Goal: Task Accomplishment & Management: Complete application form

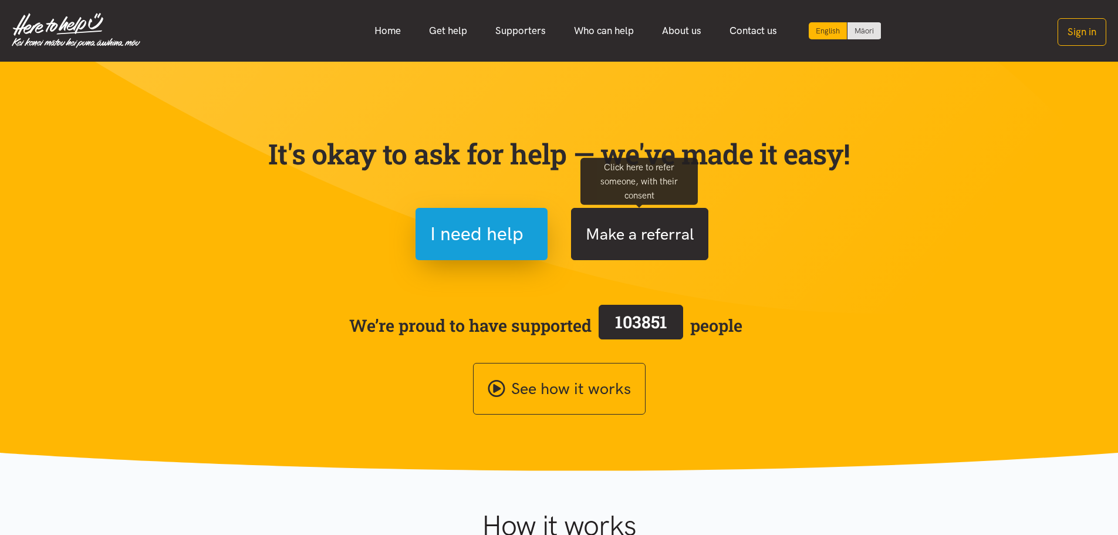
click at [634, 242] on button "Make a referral" at bounding box center [639, 234] width 137 height 52
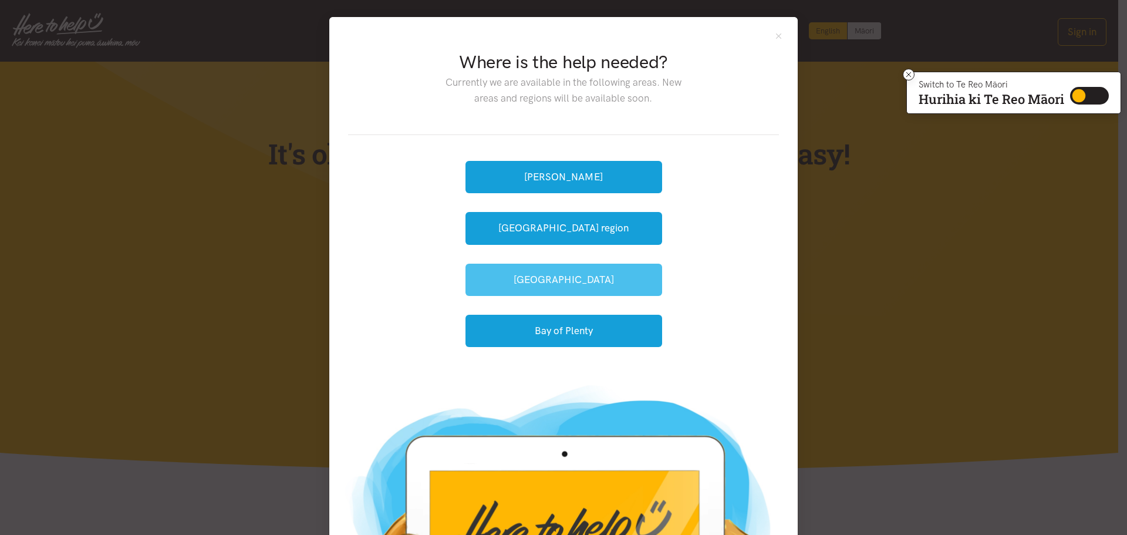
click at [591, 277] on button "[GEOGRAPHIC_DATA]" at bounding box center [564, 280] width 197 height 32
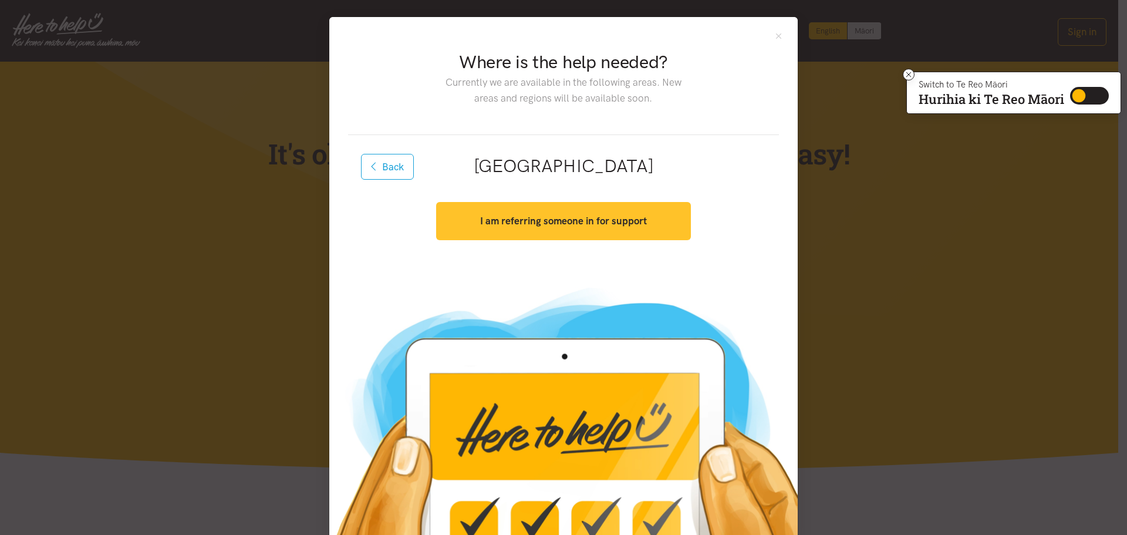
click at [591, 217] on strong "I am referring someone in for support" at bounding box center [563, 221] width 167 height 12
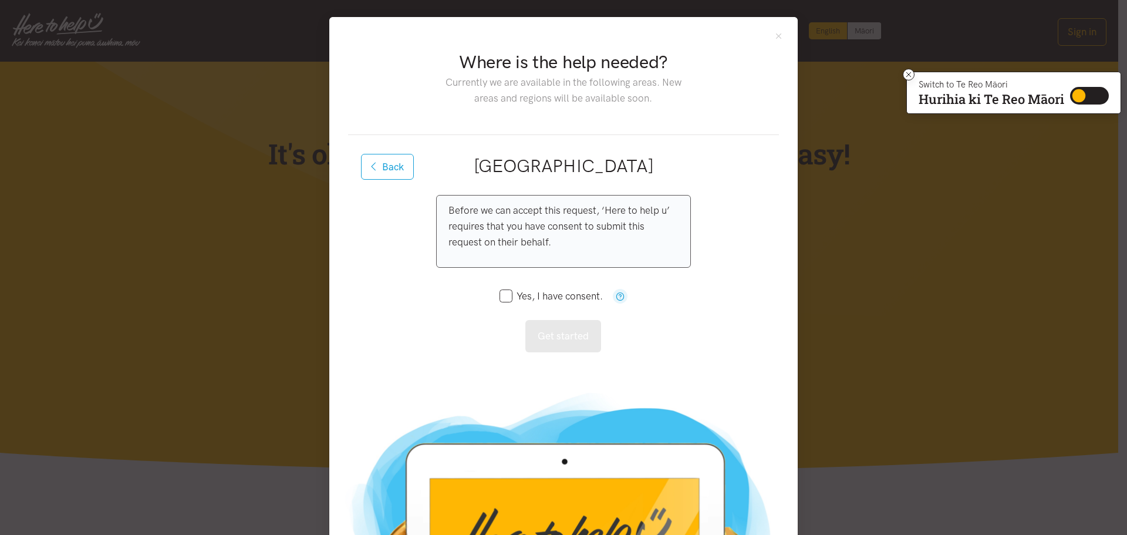
click at [514, 294] on input "Yes, I have consent." at bounding box center [551, 296] width 103 height 10
checkbox input "true"
click at [543, 332] on button "Get started" at bounding box center [563, 336] width 76 height 32
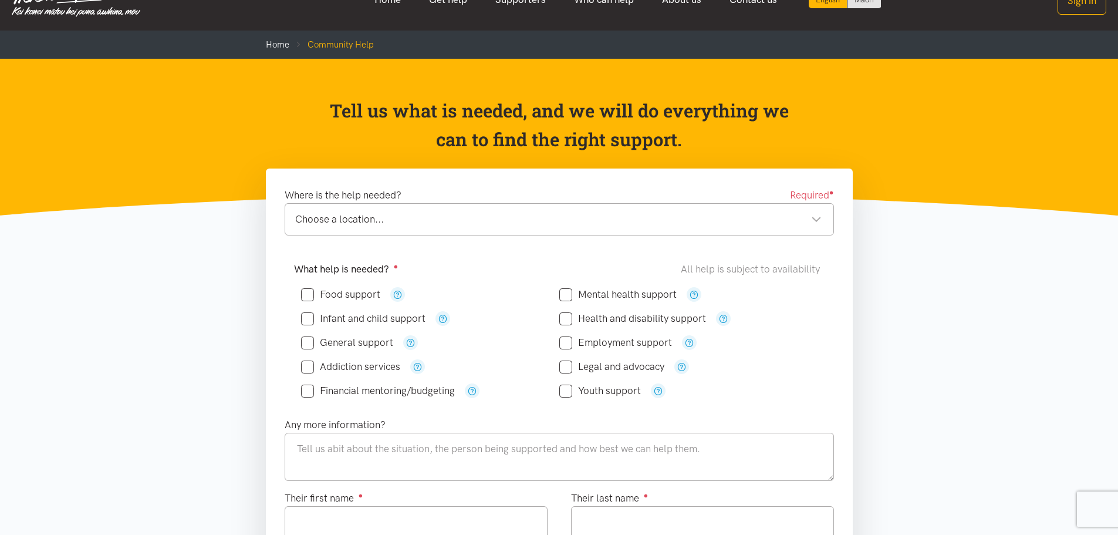
scroll to position [59, 0]
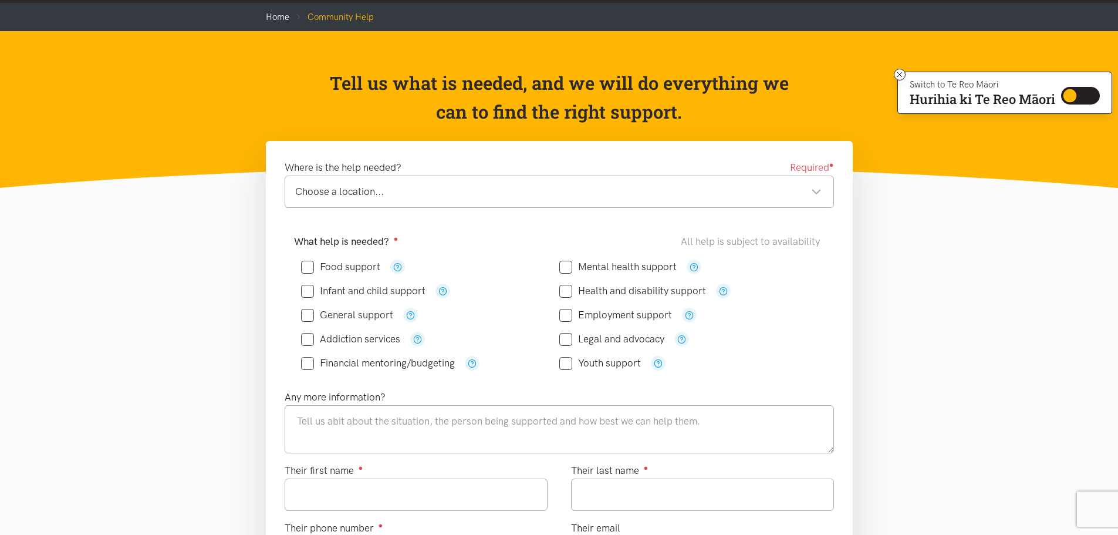
click at [368, 189] on div "Choose a location..." at bounding box center [558, 192] width 527 height 16
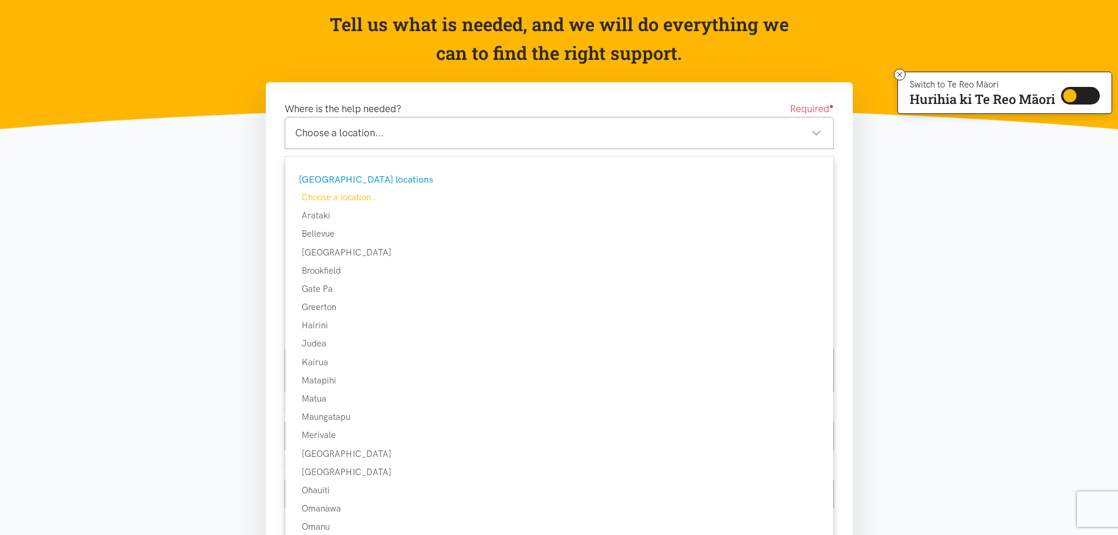
scroll to position [176, 0]
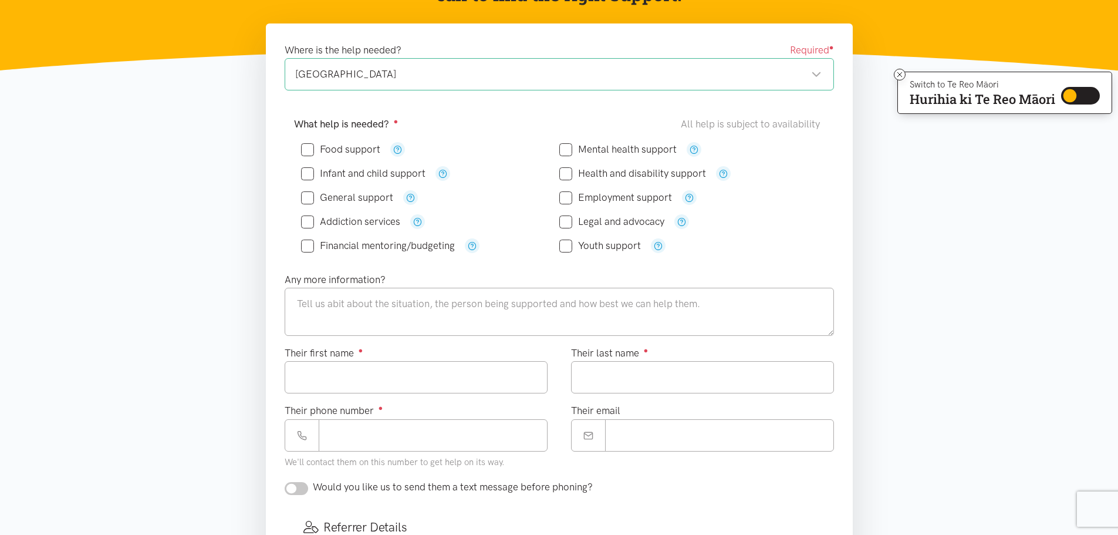
click at [313, 146] on input "Food support" at bounding box center [340, 149] width 79 height 10
checkbox input "true"
click at [565, 201] on input "Employment support" at bounding box center [615, 198] width 113 height 10
checkbox input "true"
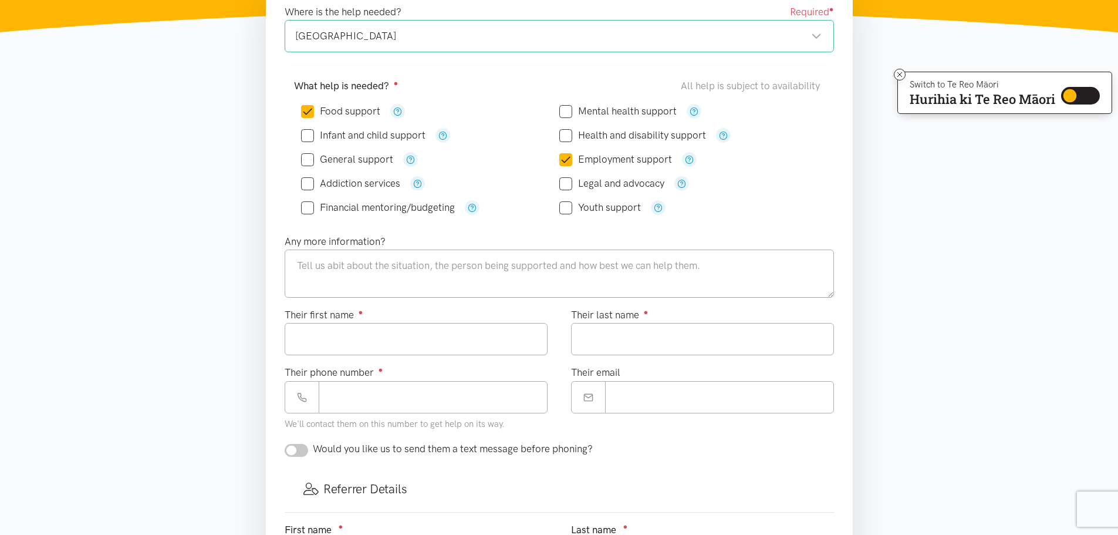
scroll to position [235, 0]
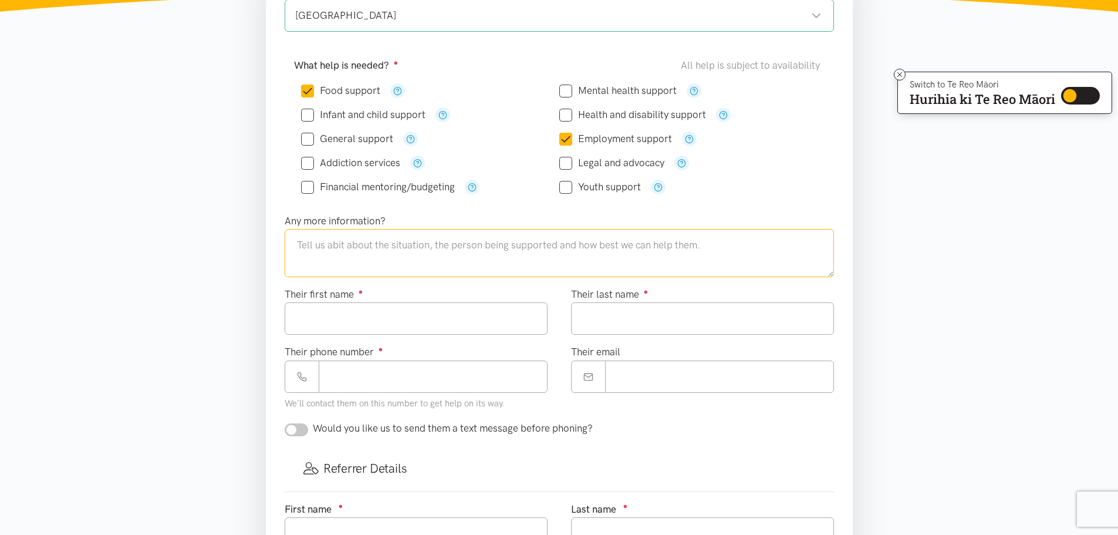
click at [457, 243] on textarea at bounding box center [559, 253] width 549 height 48
type textarea "T"
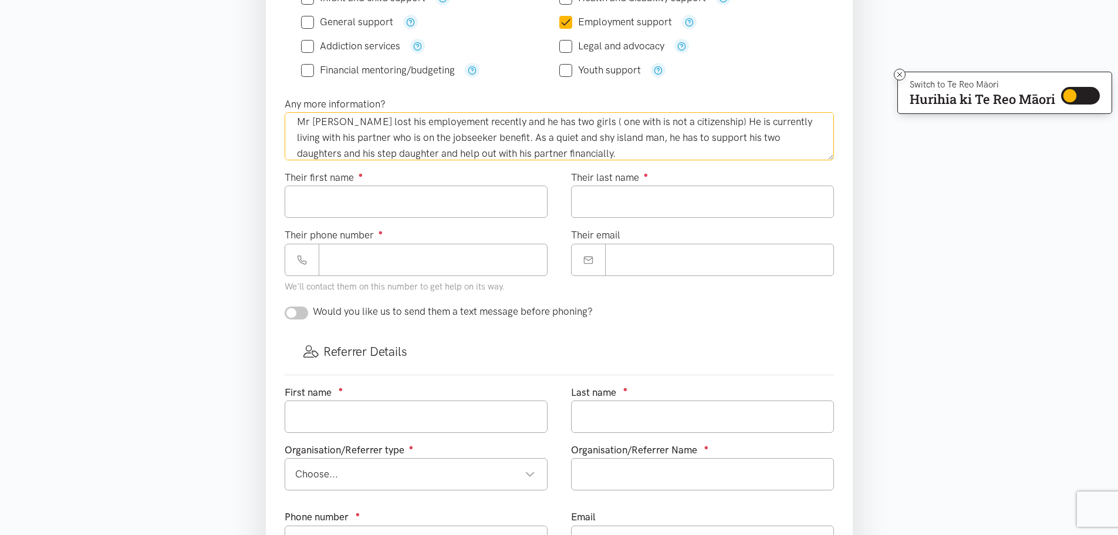
scroll to position [352, 0]
type textarea "Mr [PERSON_NAME] lost his employement recently and he has two girls ( one with …"
click at [461, 421] on input "text" at bounding box center [416, 416] width 263 height 32
type input "[PERSON_NAME]"
click at [666, 403] on input "text" at bounding box center [702, 416] width 263 height 32
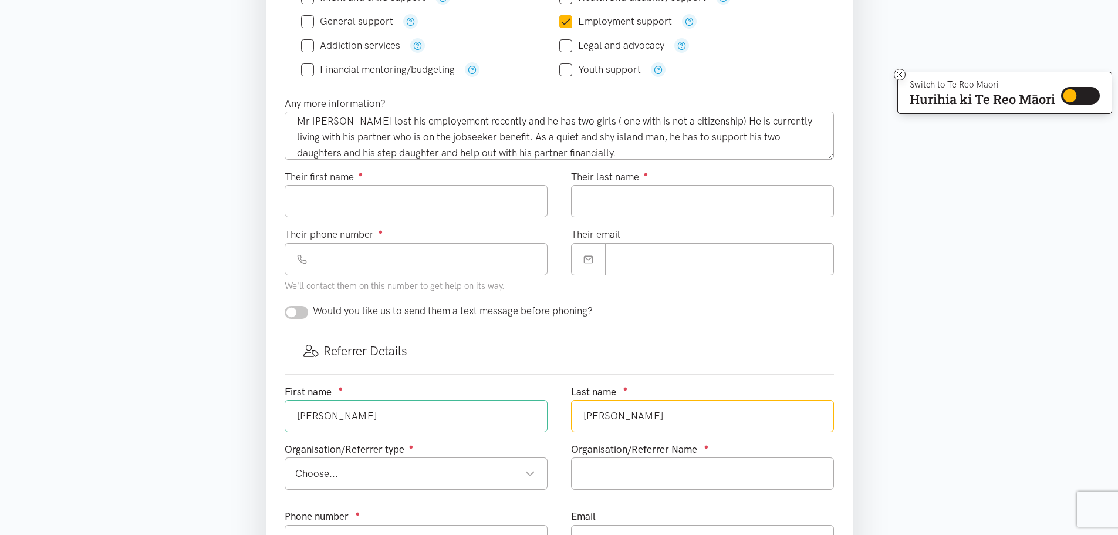
click at [541, 475] on div "Choose... Choose..." at bounding box center [416, 473] width 263 height 32
type input "[PERSON_NAME]"
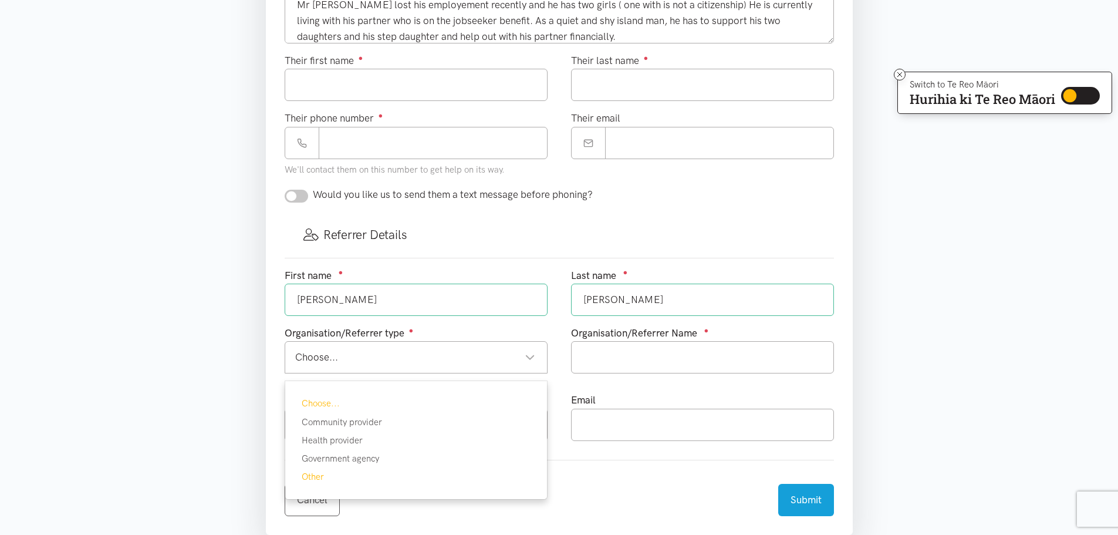
scroll to position [470, 0]
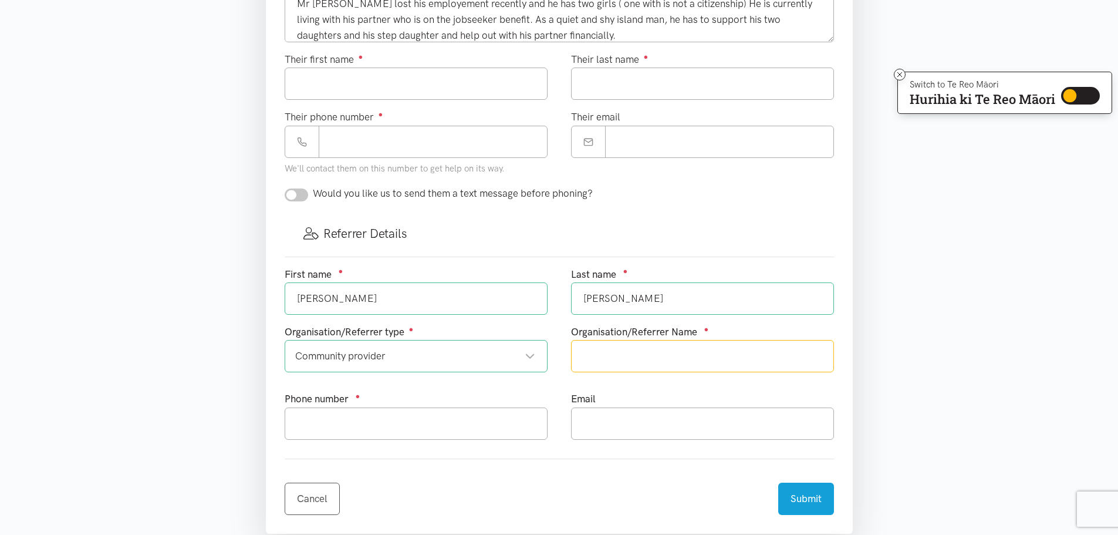
click at [733, 350] on input "text" at bounding box center [702, 356] width 263 height 32
type input "[GEOGRAPHIC_DATA]"
click at [475, 427] on input "text" at bounding box center [416, 423] width 263 height 32
click at [448, 417] on input "text" at bounding box center [416, 423] width 263 height 32
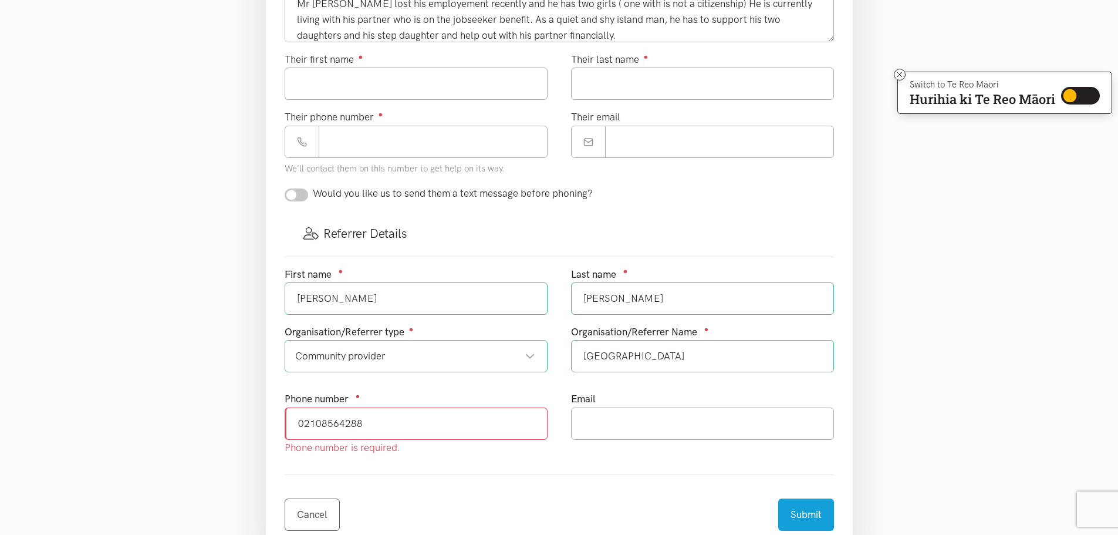
type input "02108564288"
click at [689, 434] on input "text" at bounding box center [702, 423] width 263 height 32
paste input "[EMAIL_ADDRESS][DOMAIN_NAME]"
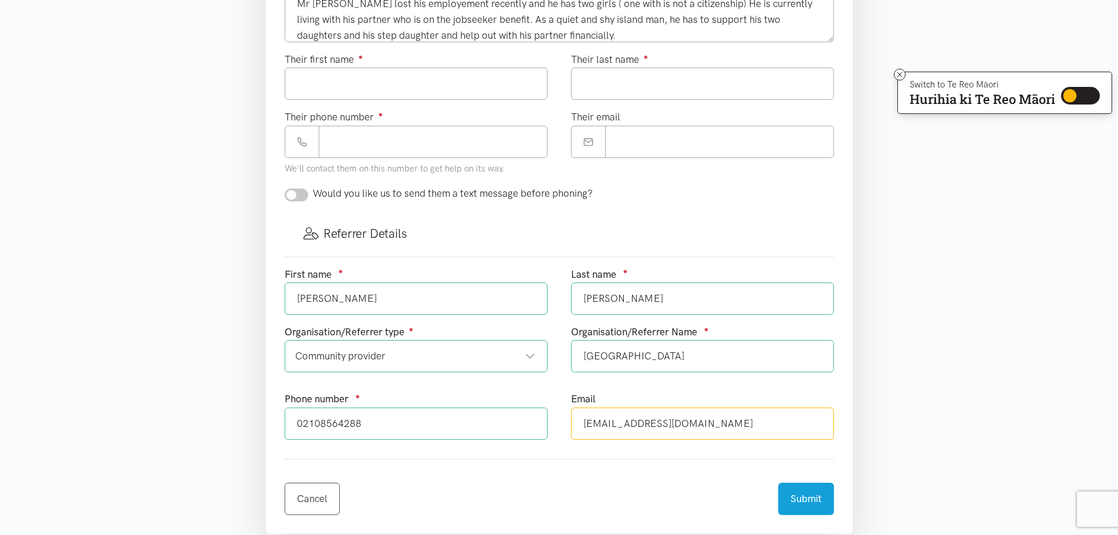
scroll to position [411, 0]
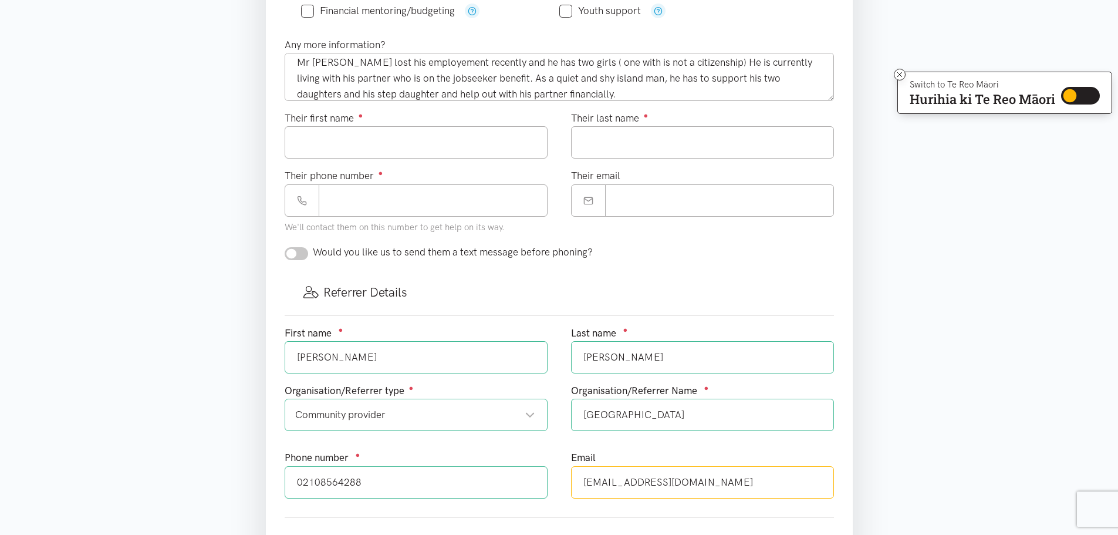
type input "[EMAIL_ADDRESS][DOMAIN_NAME]"
click at [401, 149] on input "Their first name ●" at bounding box center [416, 142] width 263 height 32
type input "****"
click at [349, 194] on input "Their phone number ●" at bounding box center [433, 200] width 229 height 32
type input "**********"
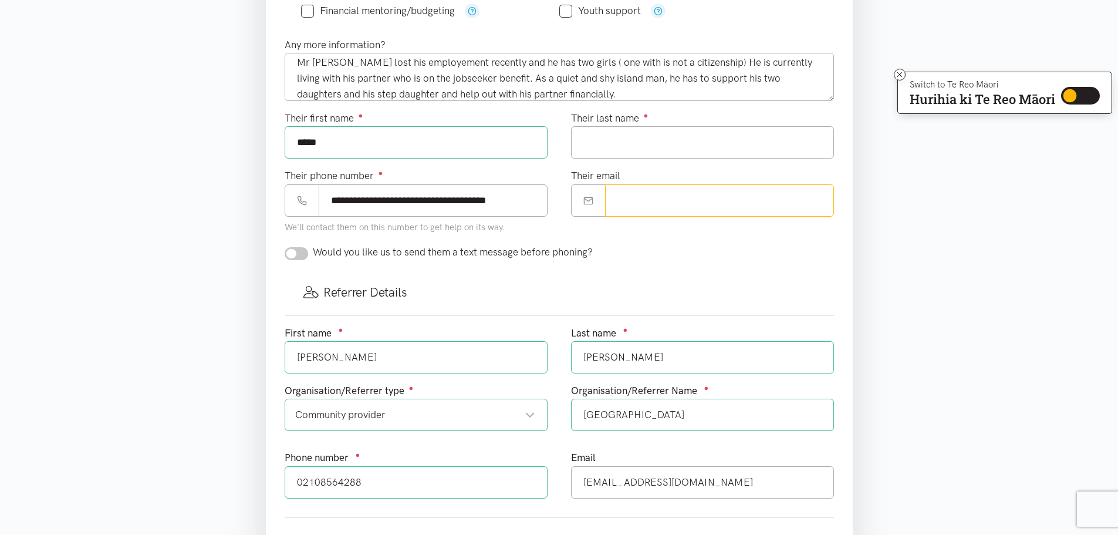
click at [670, 200] on input "Their email" at bounding box center [719, 200] width 229 height 32
drag, startPoint x: 699, startPoint y: 483, endPoint x: 570, endPoint y: 493, distance: 129.5
click at [570, 493] on div "Email [EMAIL_ADDRESS][DOMAIN_NAME]" at bounding box center [702, 479] width 286 height 58
paste input "**********"
type input "**********"
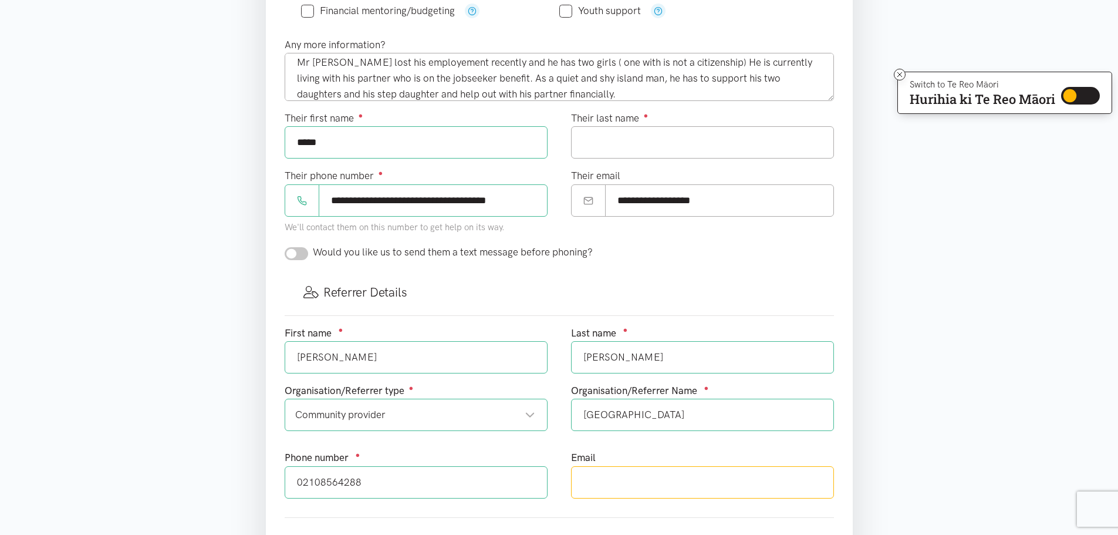
click at [632, 480] on input "text" at bounding box center [702, 482] width 263 height 32
type input "[PERSON_NAME][EMAIL_ADDRESS][DOMAIN_NAME]"
click at [654, 139] on input "Their last name ●" at bounding box center [702, 142] width 263 height 32
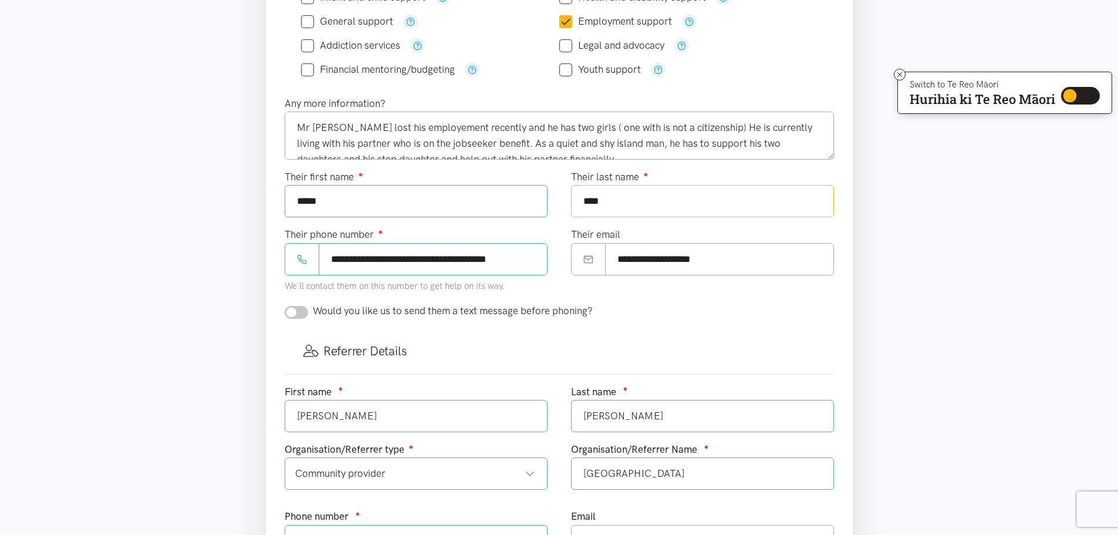
scroll to position [16, 0]
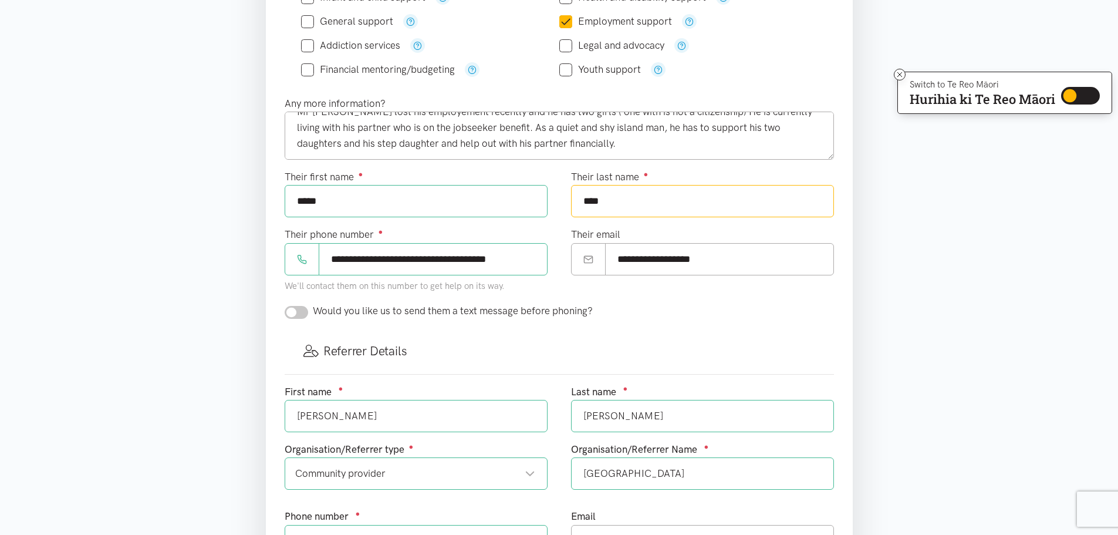
type input "****"
click at [588, 146] on textarea "Mr [PERSON_NAME] lost his employement recently and he has two girls ( one with …" at bounding box center [559, 136] width 549 height 48
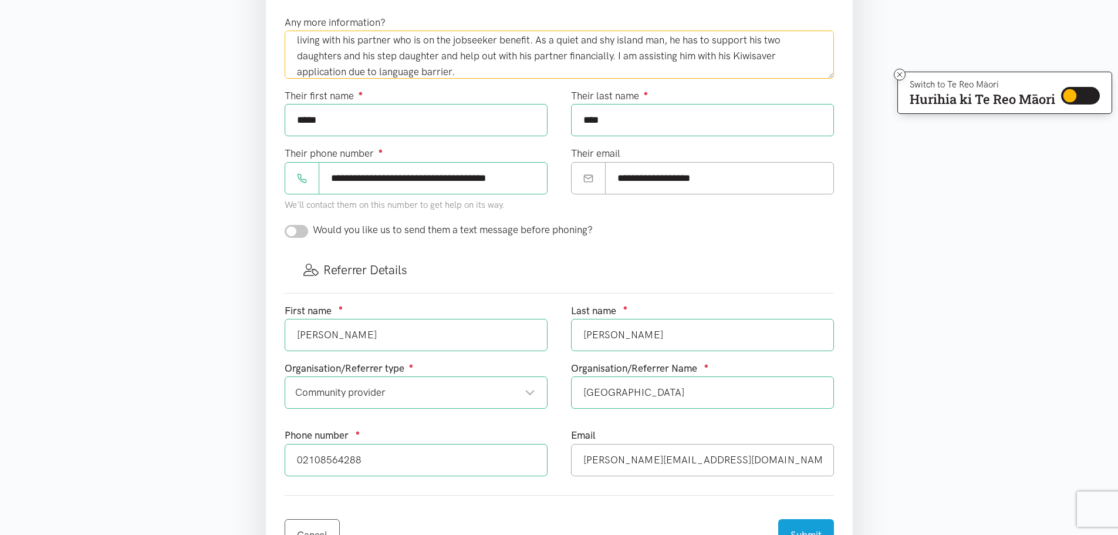
scroll to position [411, 0]
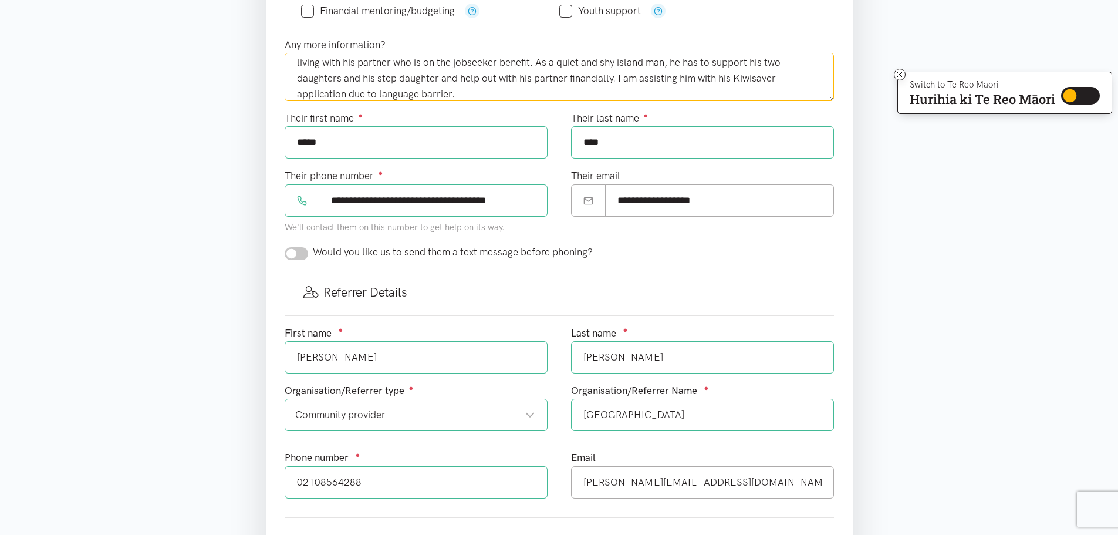
type textarea "Mr [PERSON_NAME] lost his employement recently and he has two girls ( one with …"
drag, startPoint x: 383, startPoint y: 486, endPoint x: 223, endPoint y: 488, distance: 159.7
click at [223, 488] on section "Where is the help needed? Required ● [GEOGRAPHIC_DATA] [GEOGRAPHIC_DATA] [GEOGR…" at bounding box center [559, 228] width 1118 height 879
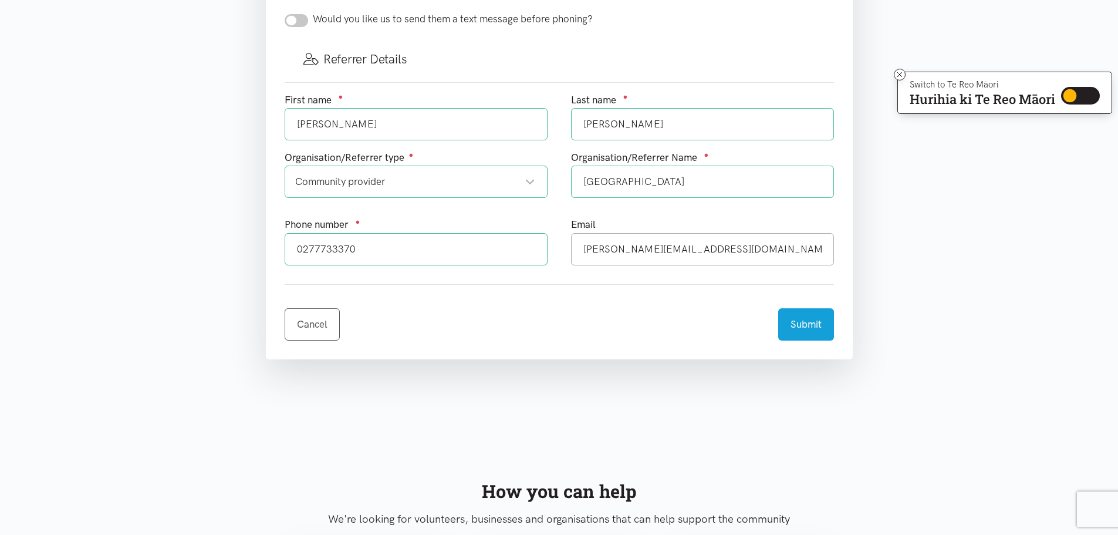
scroll to position [646, 0]
type input "0277733370"
click at [817, 326] on button "Submit" at bounding box center [806, 321] width 56 height 32
